Goal: Task Accomplishment & Management: Manage account settings

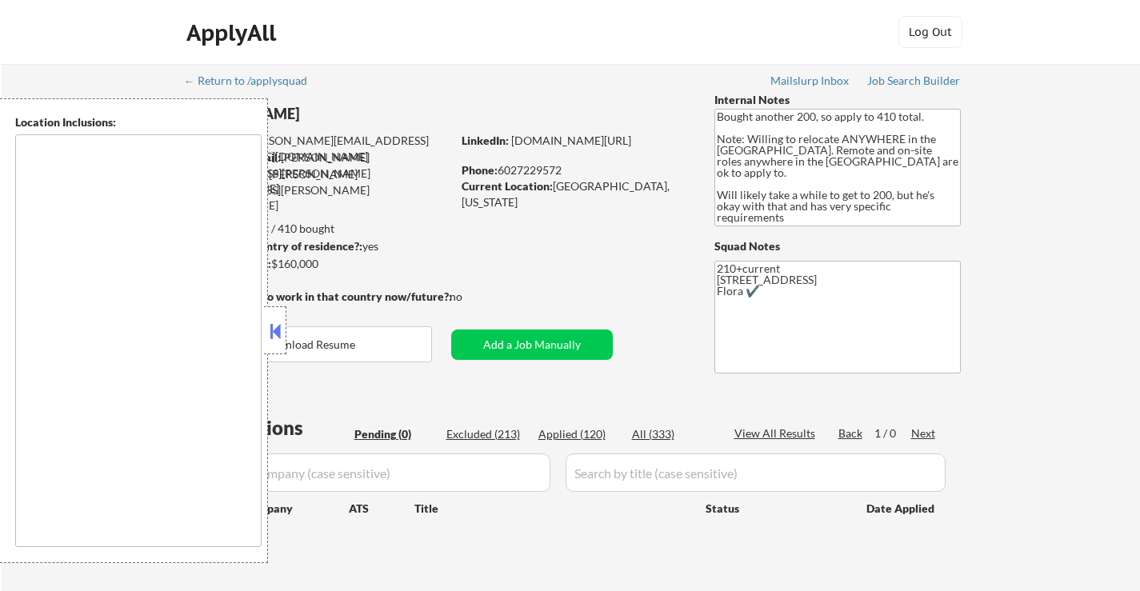
click at [282, 333] on button at bounding box center [275, 331] width 18 height 24
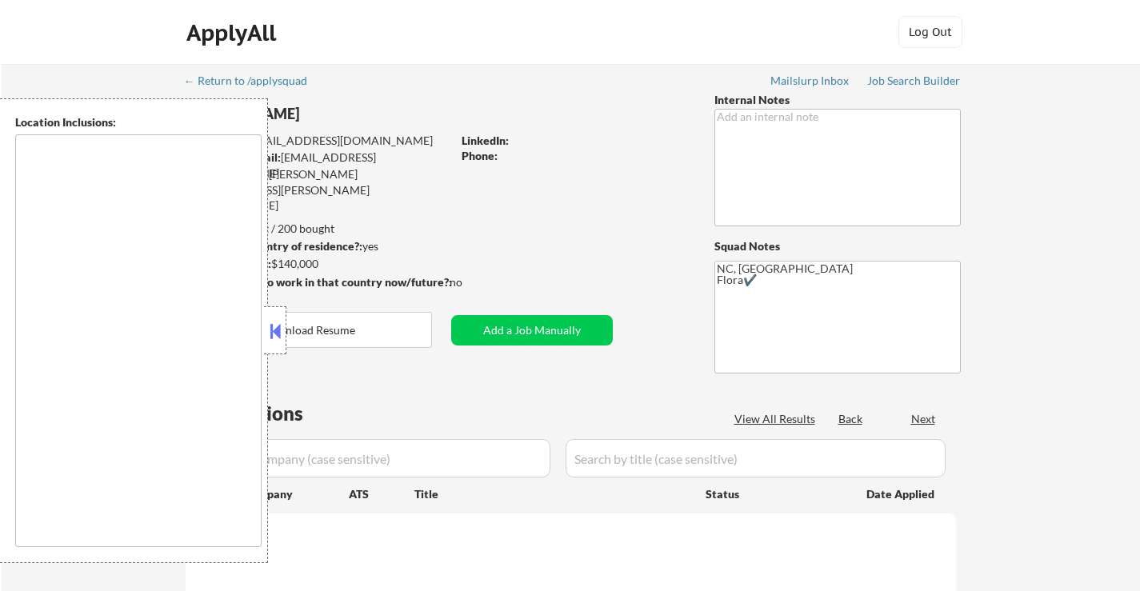
type textarea "[GEOGRAPHIC_DATA], [GEOGRAPHIC_DATA], [GEOGRAPHIC_DATA] [GEOGRAPHIC_DATA], [GEO…"
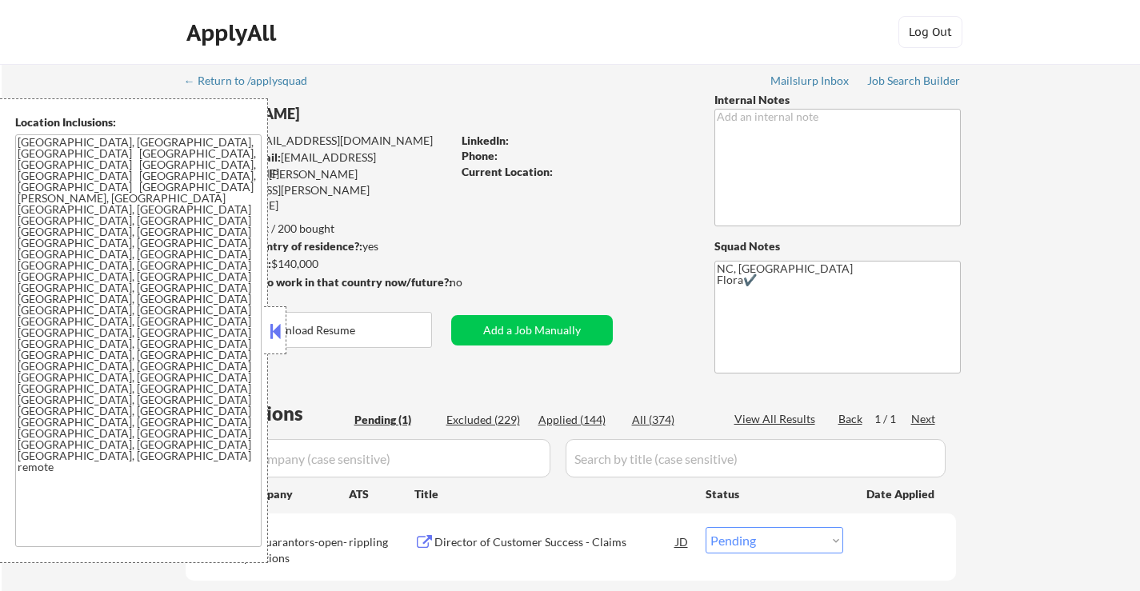
click at [277, 327] on button at bounding box center [275, 331] width 18 height 24
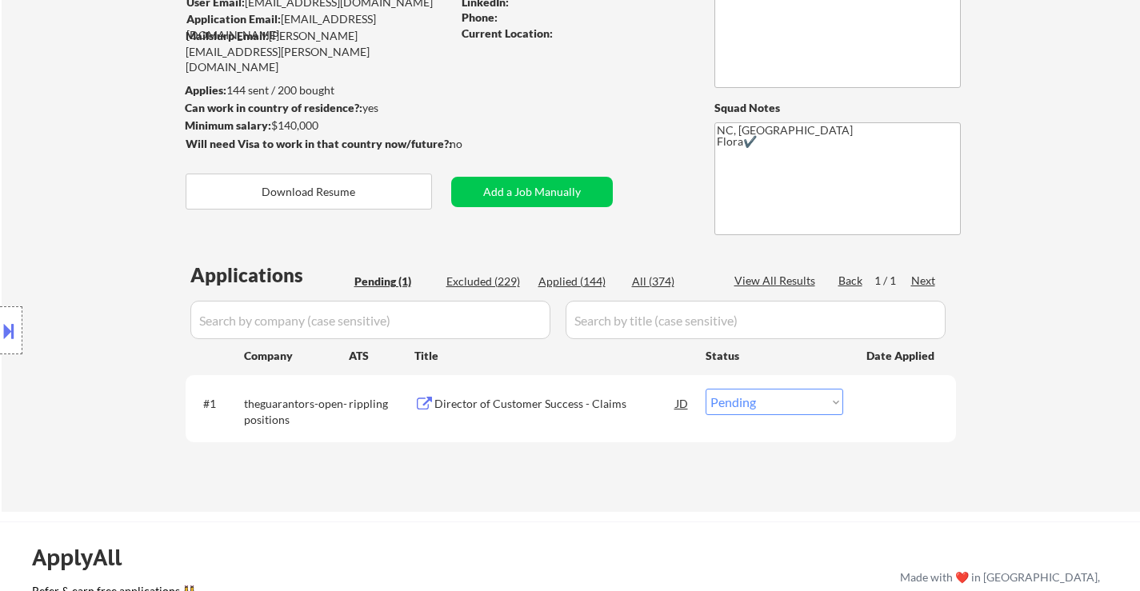
scroll to position [160, 0]
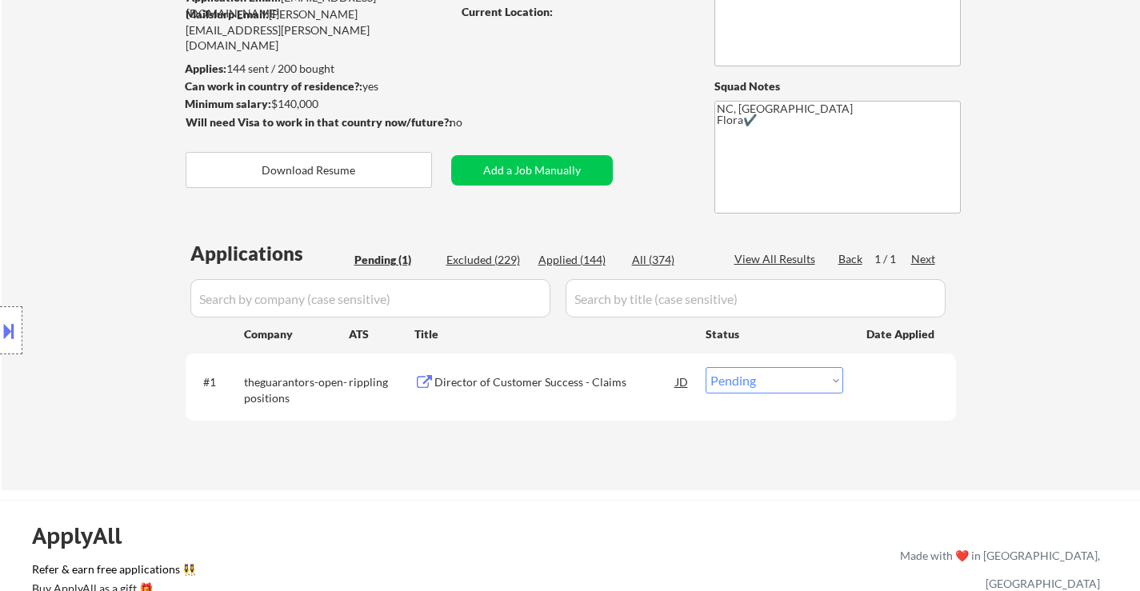
click at [502, 375] on div "Director of Customer Success - Claims" at bounding box center [555, 382] width 242 height 16
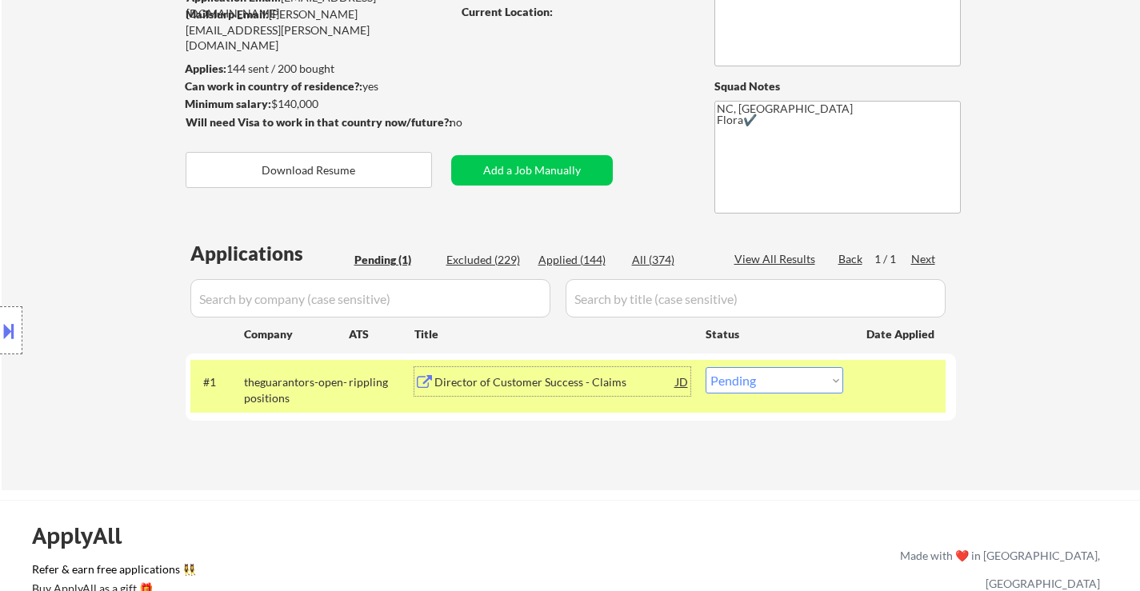
click at [801, 379] on select "Choose an option... Pending Applied Excluded (Questions) Excluded (Expired) Exc…" at bounding box center [775, 380] width 138 height 26
select select ""excluded__bad_match_""
click at [706, 367] on select "Choose an option... Pending Applied Excluded (Questions) Excluded (Expired) Exc…" at bounding box center [775, 380] width 138 height 26
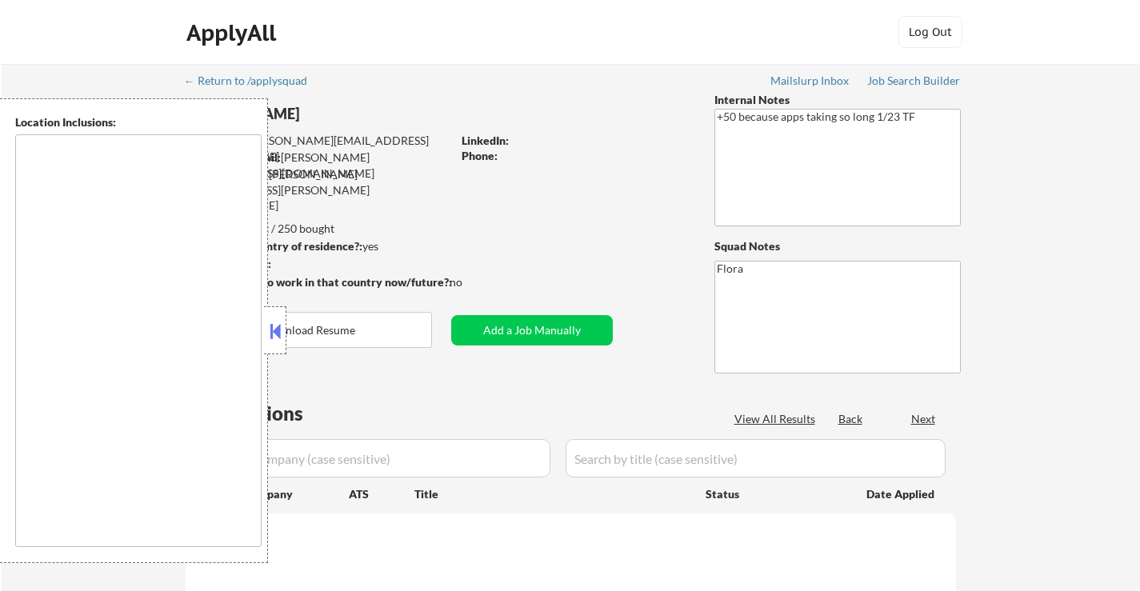
type textarea "[GEOGRAPHIC_DATA], [GEOGRAPHIC_DATA] Remote US"
select select ""pending""
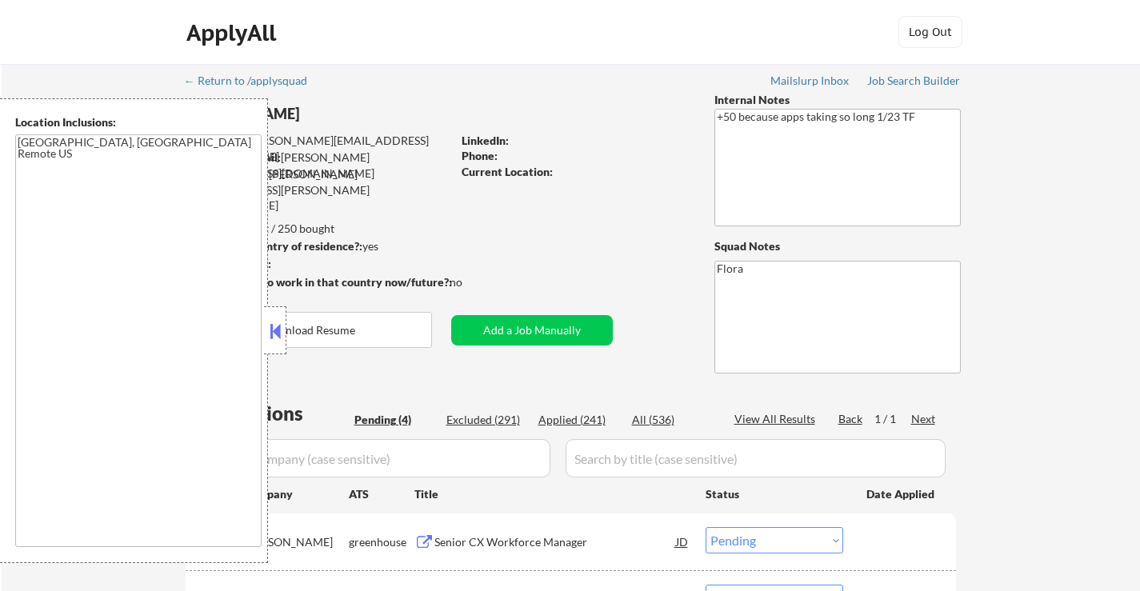
click at [281, 322] on button at bounding box center [275, 331] width 18 height 24
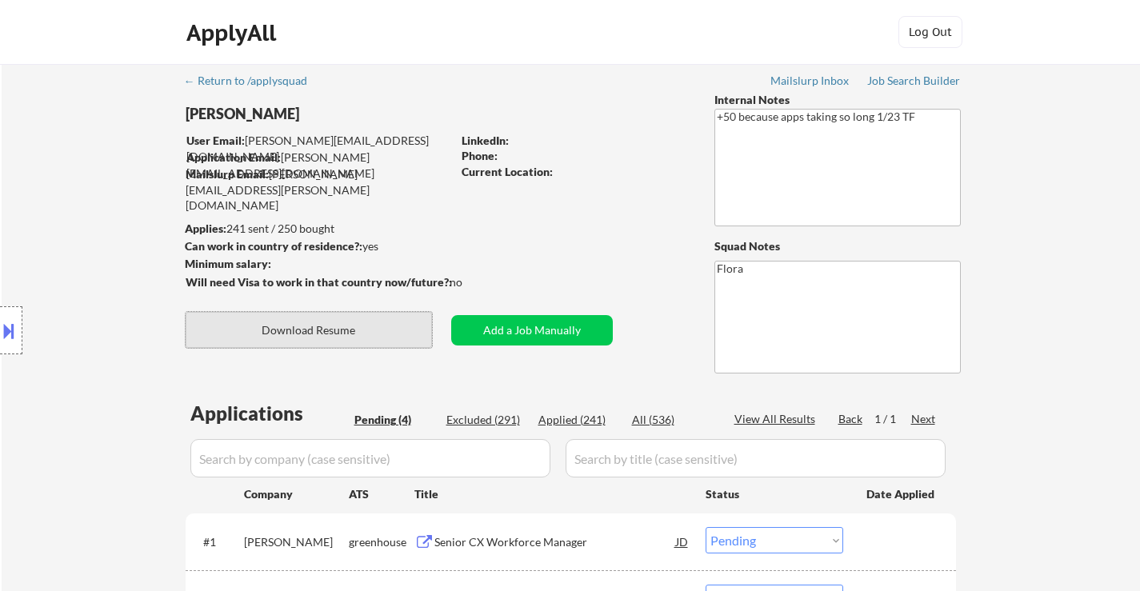
click at [322, 333] on button "Download Resume" at bounding box center [309, 330] width 246 height 36
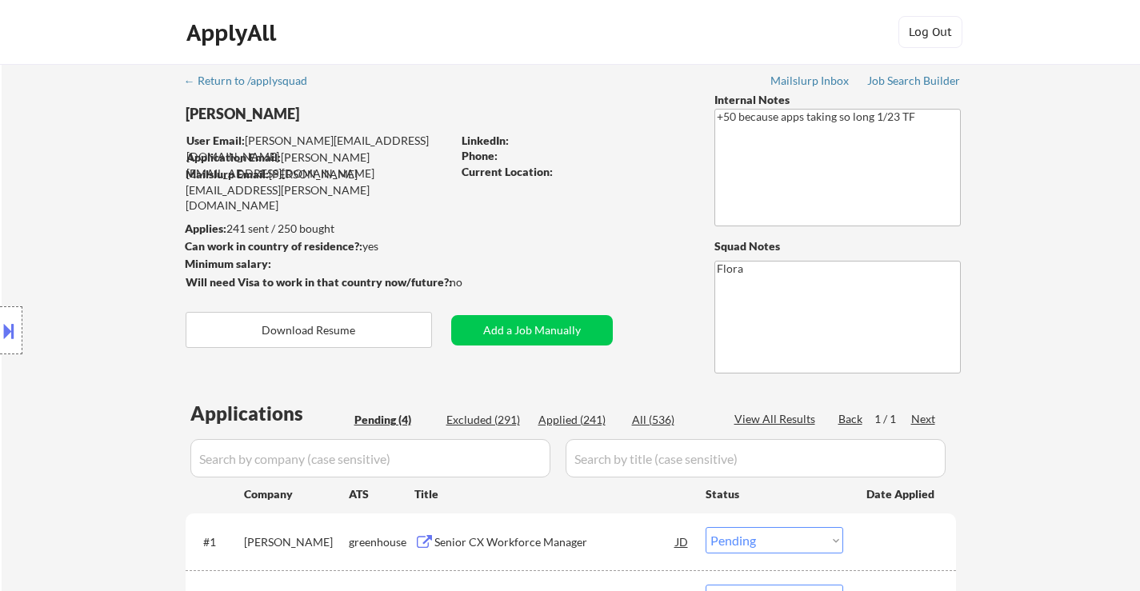
click at [13, 326] on button at bounding box center [9, 331] width 18 height 26
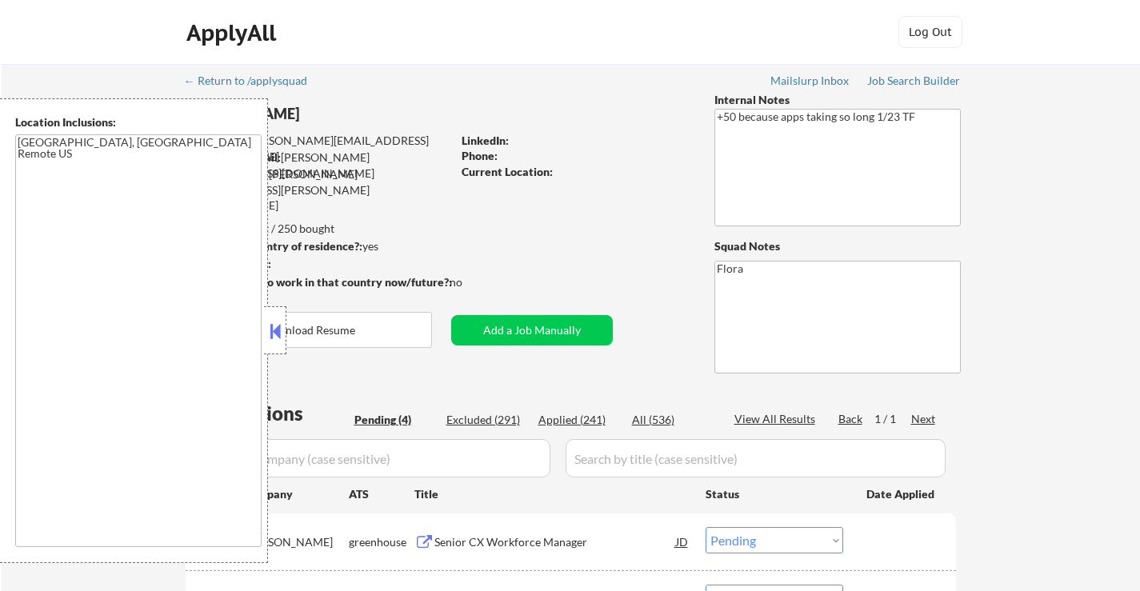
click at [277, 340] on button at bounding box center [275, 331] width 18 height 24
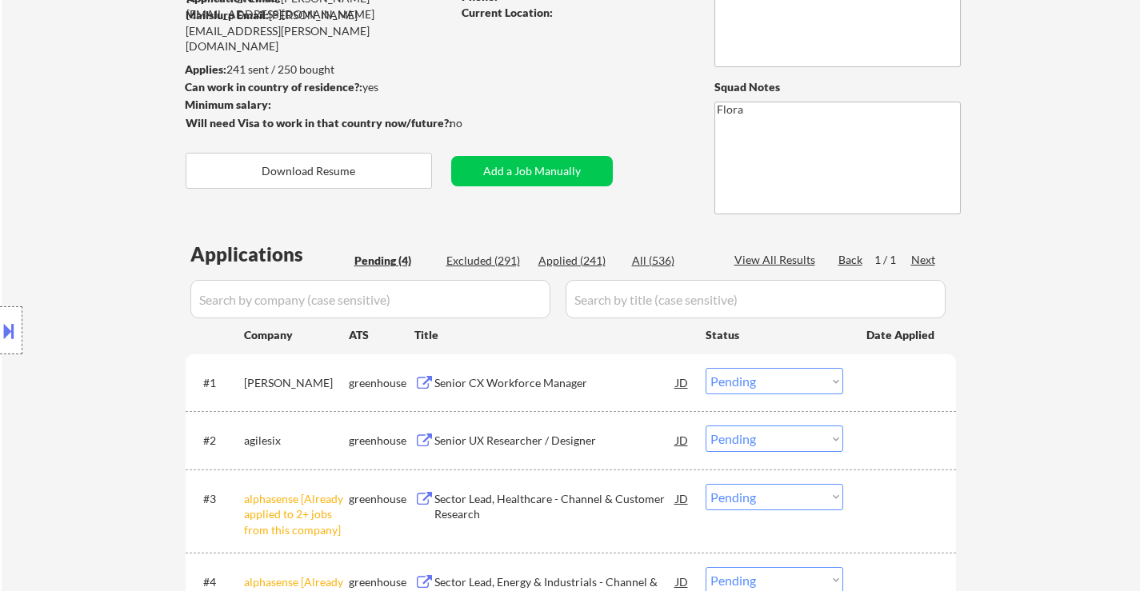
scroll to position [160, 0]
click at [538, 379] on div "Senior CX Workforce Manager" at bounding box center [555, 382] width 242 height 16
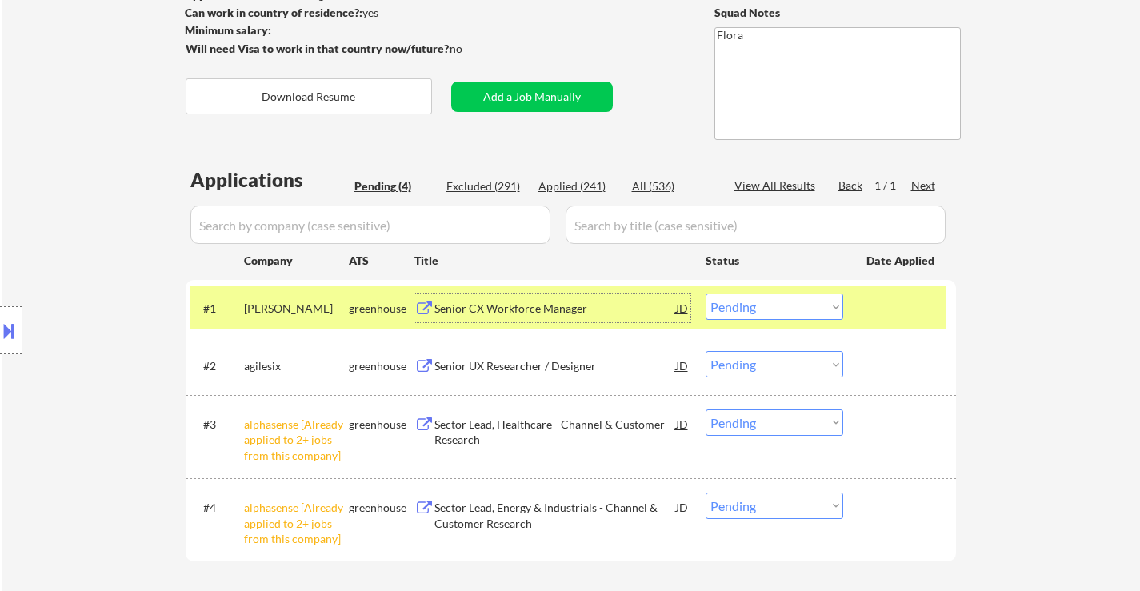
scroll to position [320, 0]
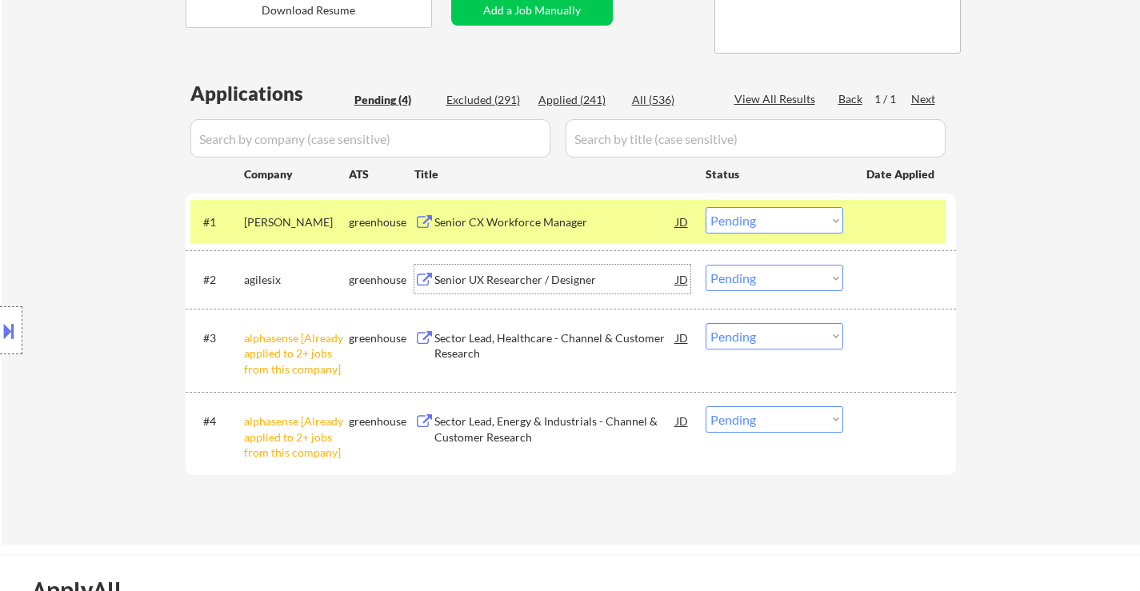
click at [572, 279] on div "Senior UX Researcher / Designer" at bounding box center [555, 280] width 242 height 16
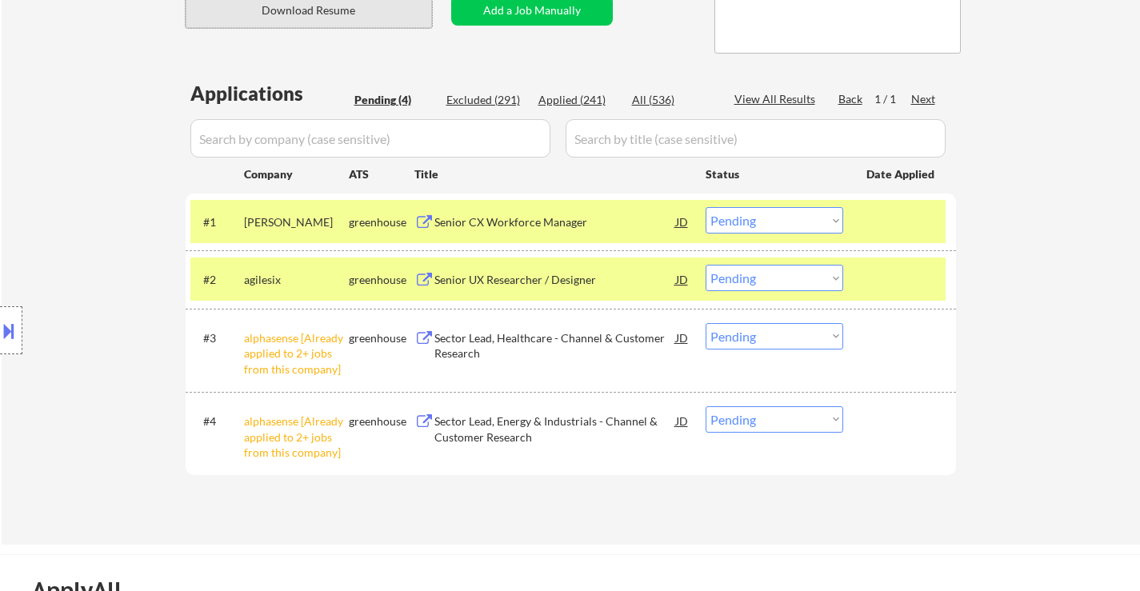
click at [376, 25] on button "Download Resume" at bounding box center [309, 10] width 246 height 36
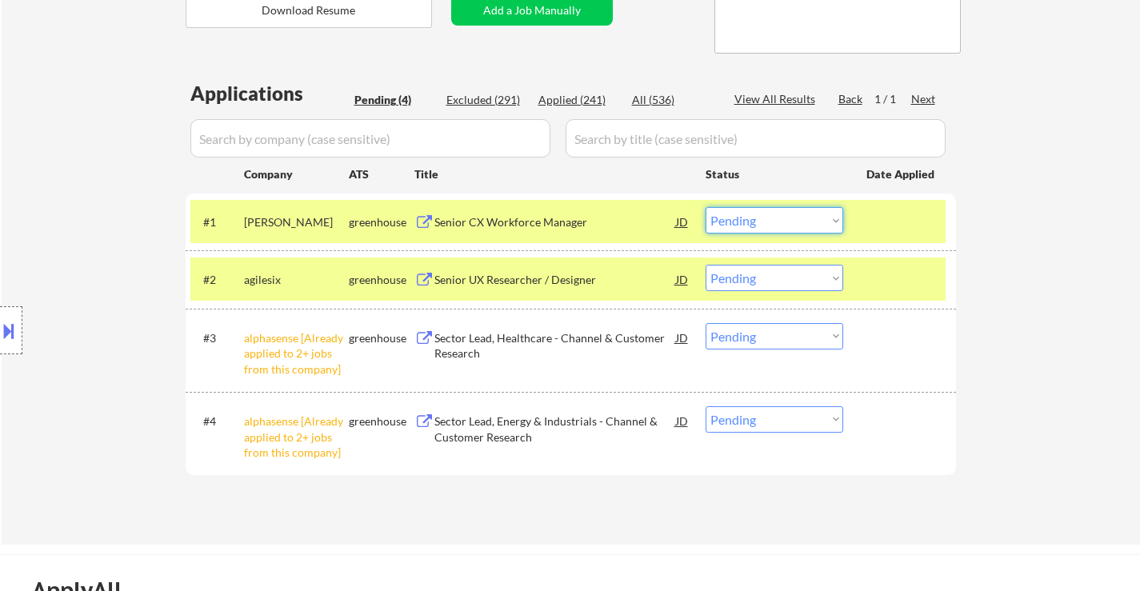
click at [806, 218] on select "Choose an option... Pending Applied Excluded (Questions) Excluded (Expired) Exc…" at bounding box center [775, 220] width 138 height 26
click at [706, 207] on select "Choose an option... Pending Applied Excluded (Questions) Excluded (Expired) Exc…" at bounding box center [775, 220] width 138 height 26
select select ""pending""
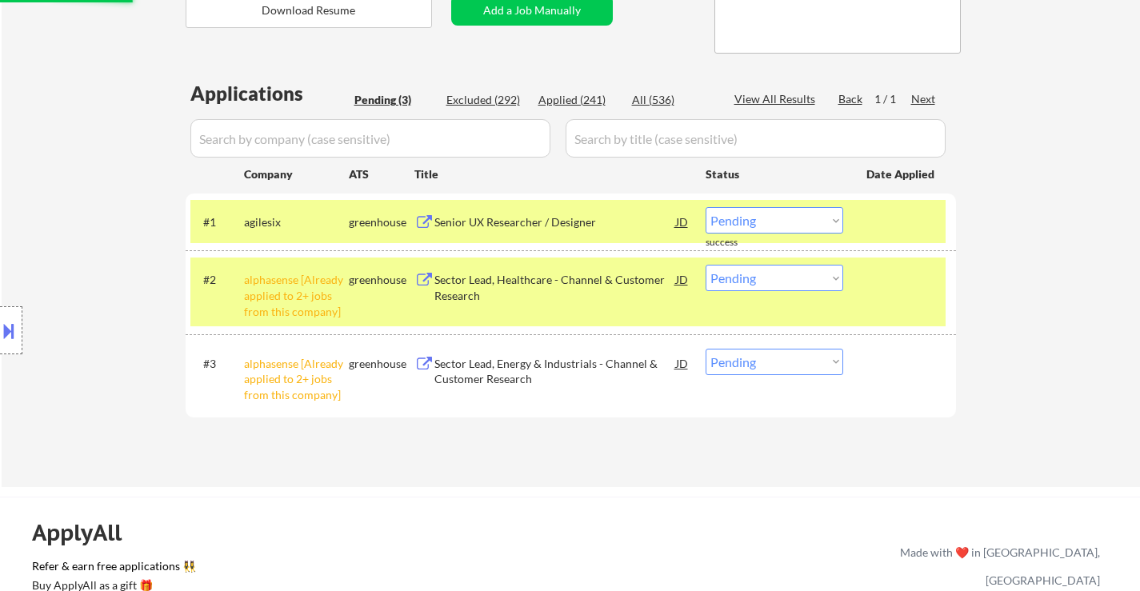
click at [770, 276] on select "Choose an option... Pending Applied Excluded (Questions) Excluded (Expired) Exc…" at bounding box center [775, 278] width 138 height 26
click at [706, 265] on select "Choose an option... Pending Applied Excluded (Questions) Excluded (Expired) Exc…" at bounding box center [775, 278] width 138 height 26
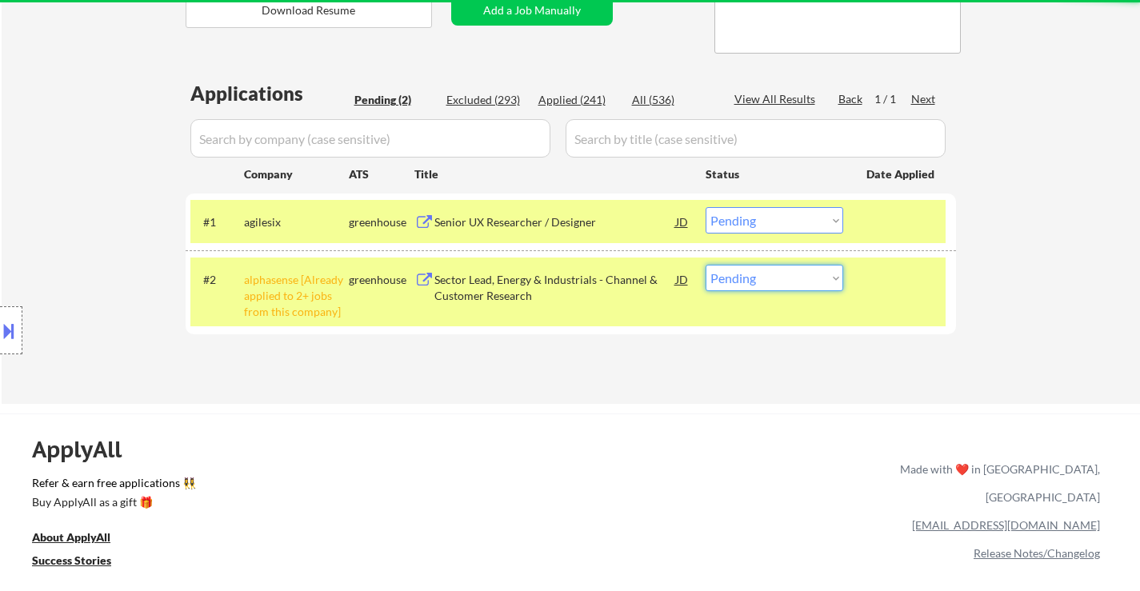
click at [760, 273] on select "Choose an option... Pending Applied Excluded (Questions) Excluded (Expired) Exc…" at bounding box center [775, 278] width 138 height 26
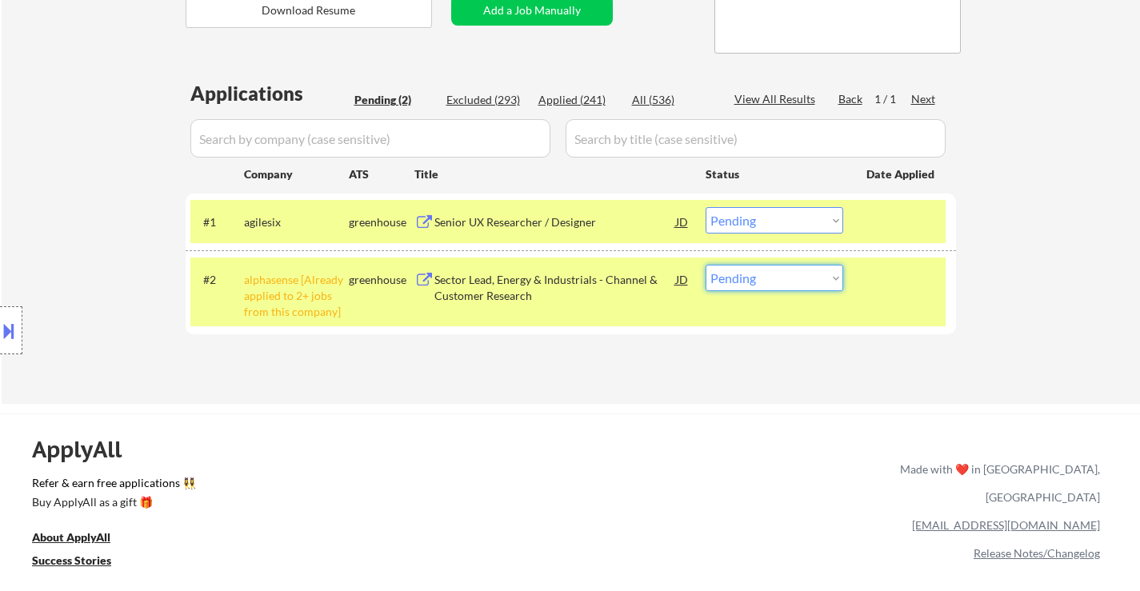
select select ""excluded__other_""
click at [706, 265] on select "Choose an option... Pending Applied Excluded (Questions) Excluded (Expired) Exc…" at bounding box center [775, 278] width 138 height 26
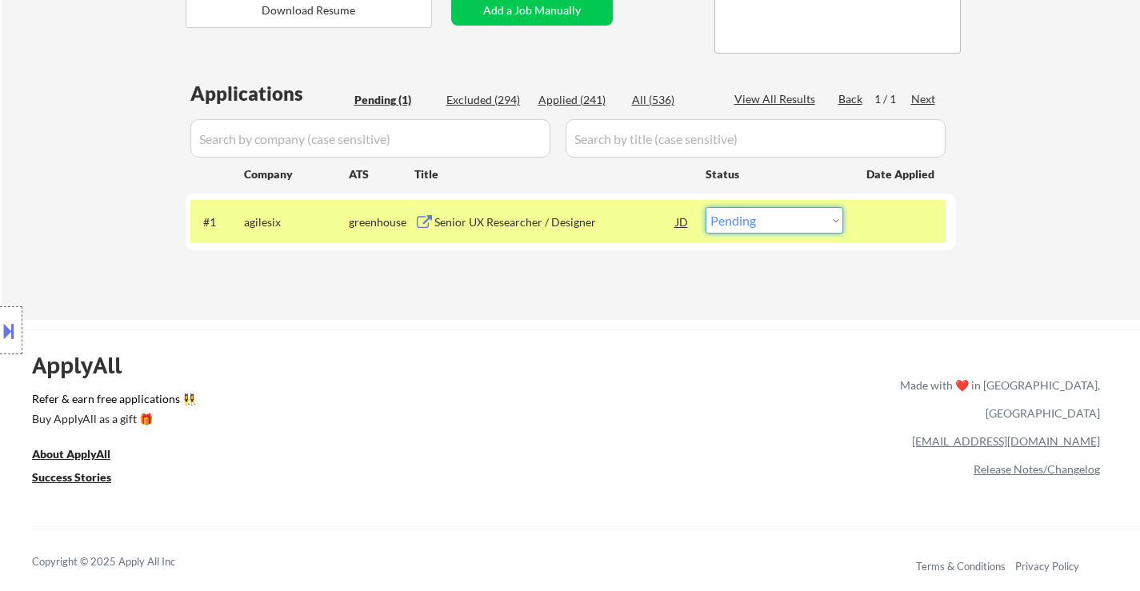
click at [746, 220] on select "Choose an option... Pending Applied Excluded (Questions) Excluded (Expired) Exc…" at bounding box center [775, 220] width 138 height 26
select select ""excluded""
click at [706, 207] on select "Choose an option... Pending Applied Excluded (Questions) Excluded (Expired) Exc…" at bounding box center [775, 220] width 138 height 26
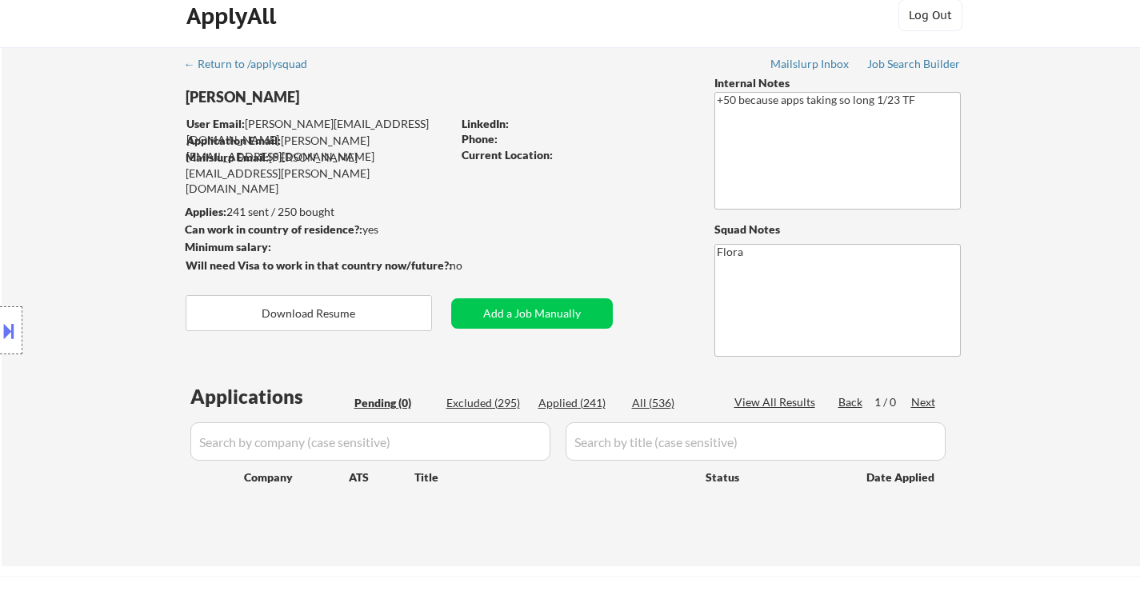
scroll to position [0, 0]
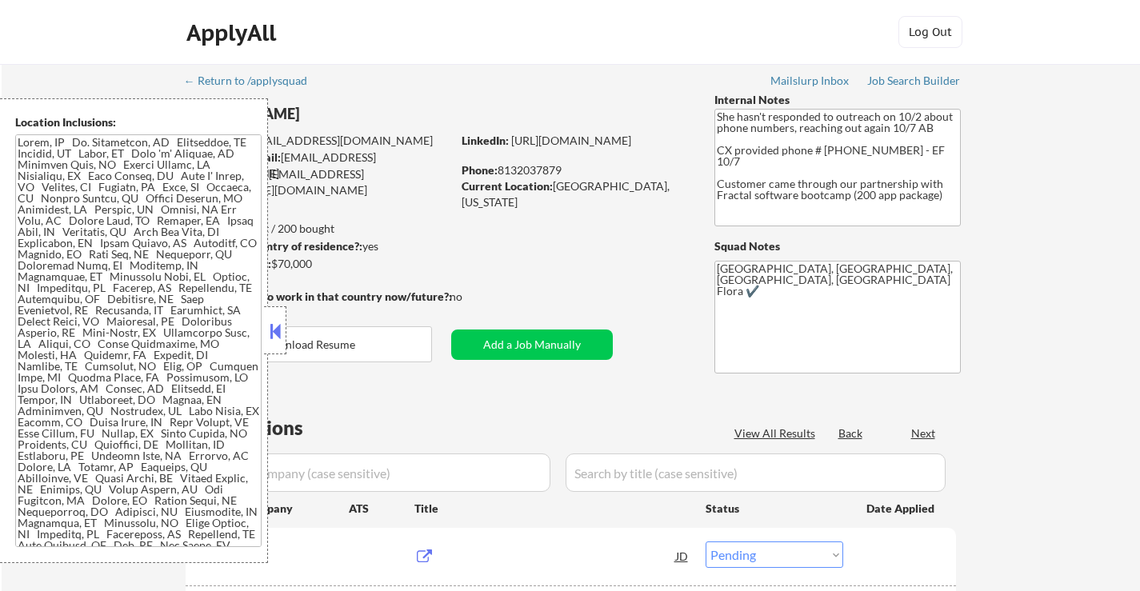
select select ""pending""
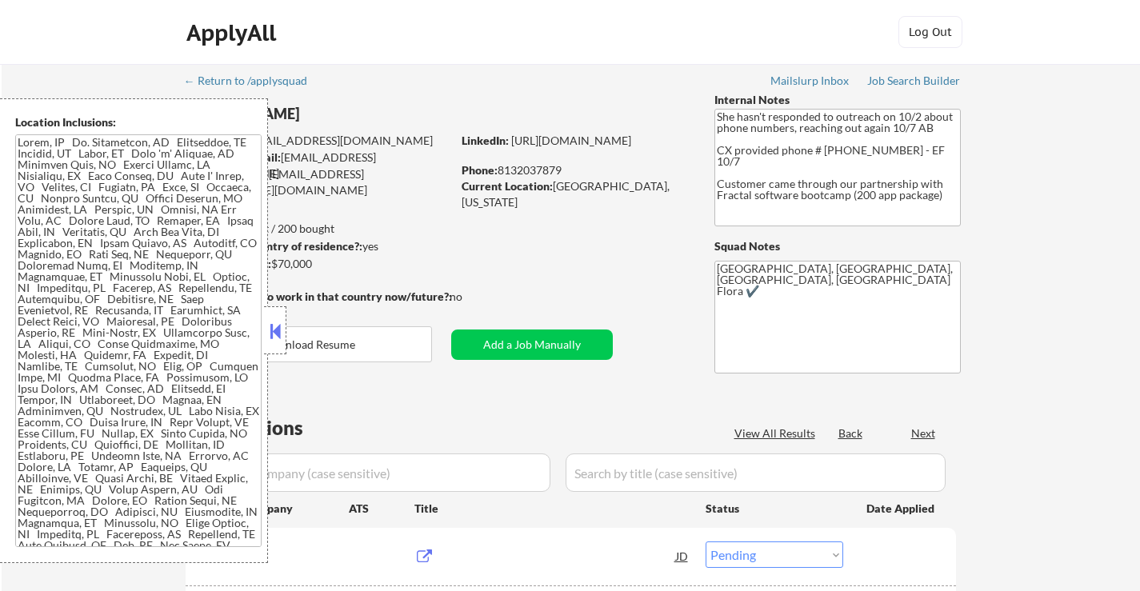
select select ""pending""
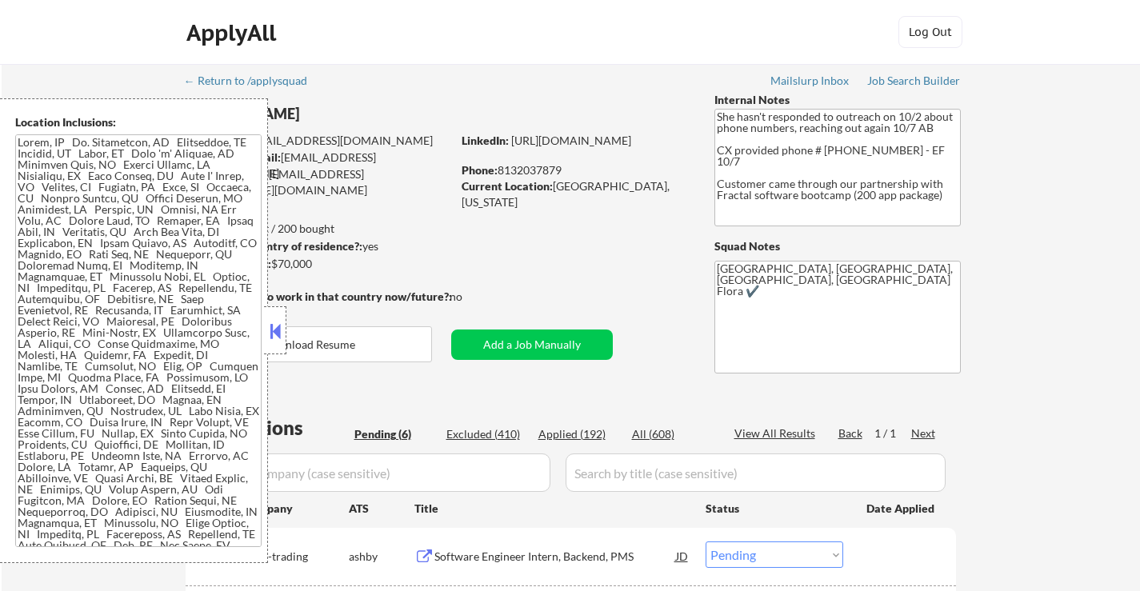
click at [278, 328] on button at bounding box center [275, 331] width 18 height 24
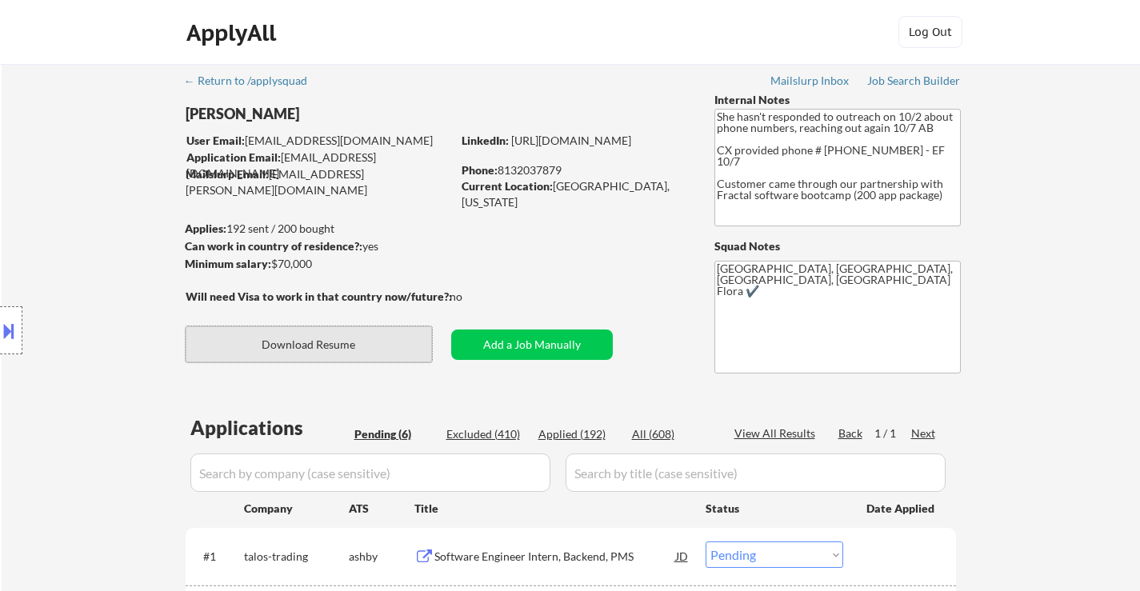
click at [319, 347] on button "Download Resume" at bounding box center [309, 344] width 246 height 36
